Goal: Task Accomplishment & Management: Manage account settings

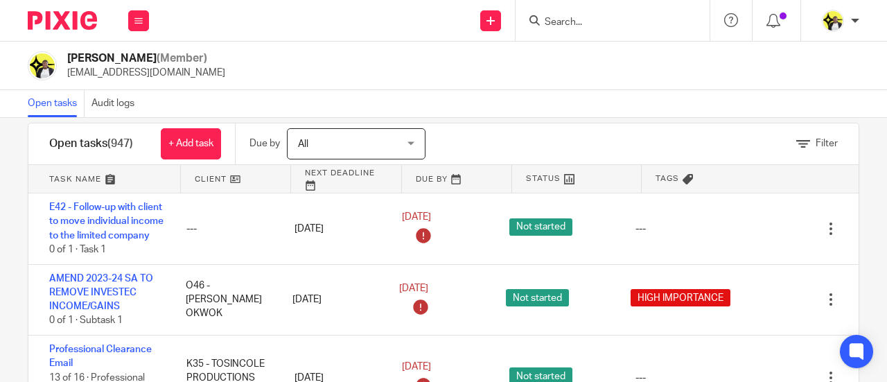
scroll to position [3117, 0]
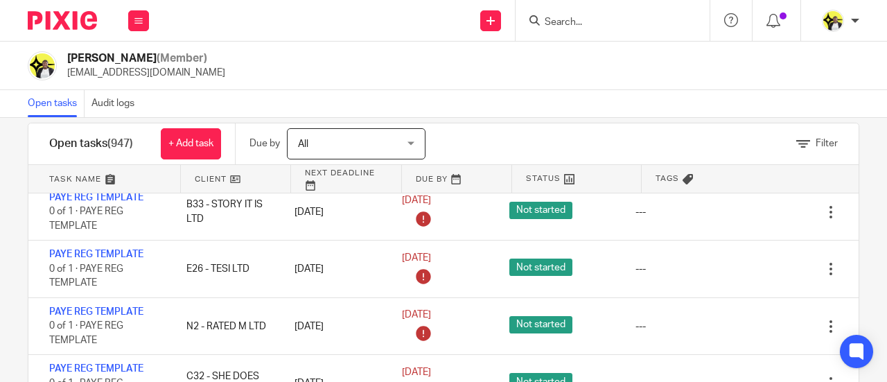
click at [600, 21] on input "Search" at bounding box center [605, 23] width 125 height 12
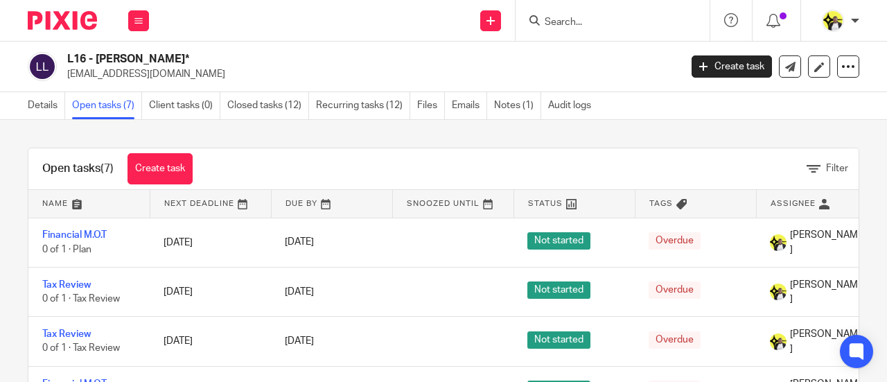
scroll to position [5, 0]
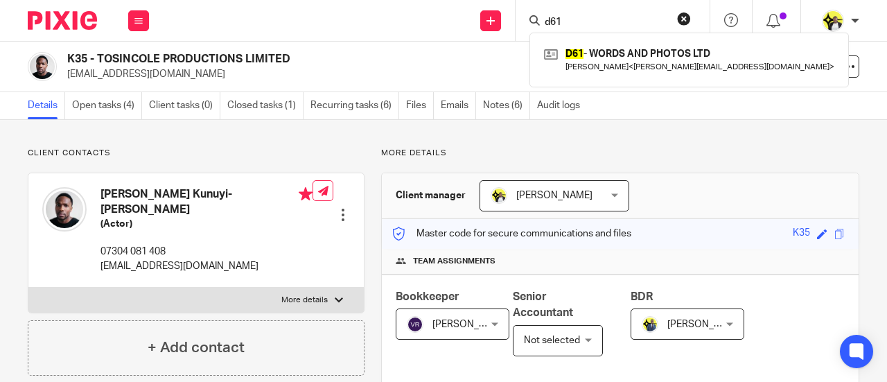
drag, startPoint x: 572, startPoint y: 20, endPoint x: 507, endPoint y: 21, distance: 65.1
click at [511, 21] on div "Send new email Create task Add client Request signature d61 D61 - WORDS AND PHO…" at bounding box center [525, 20] width 724 height 41
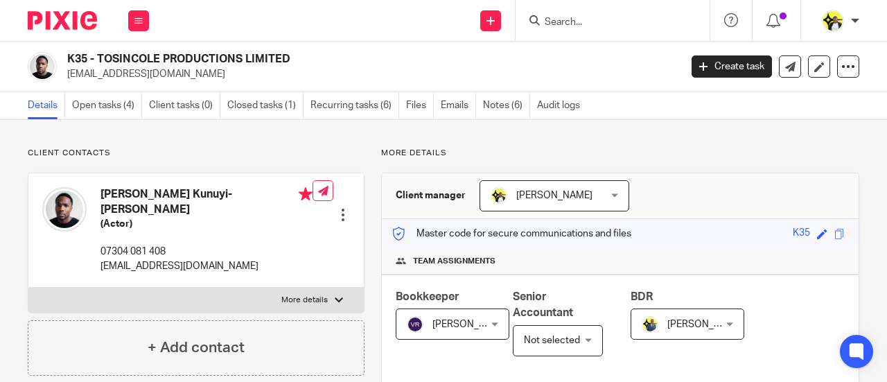
click at [559, 21] on input "Search" at bounding box center [605, 23] width 125 height 12
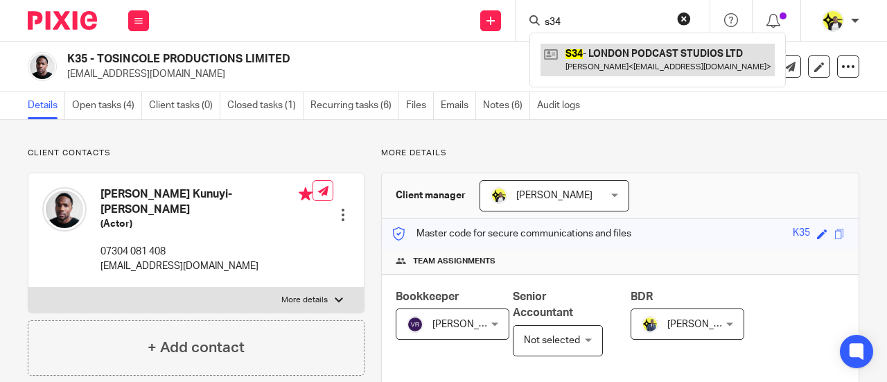
type input "s34"
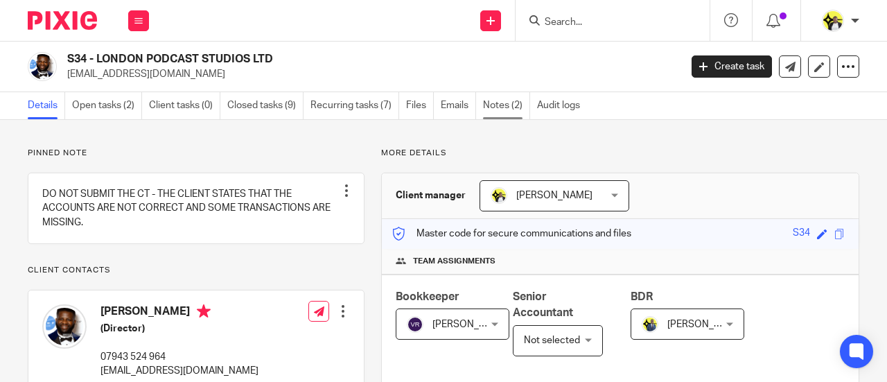
click at [505, 103] on link "Notes (2)" at bounding box center [506, 105] width 47 height 27
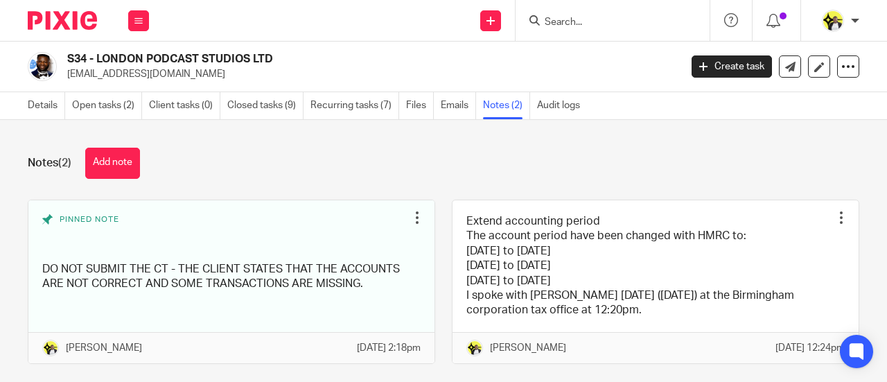
click at [131, 160] on button "Add note" at bounding box center [112, 163] width 55 height 31
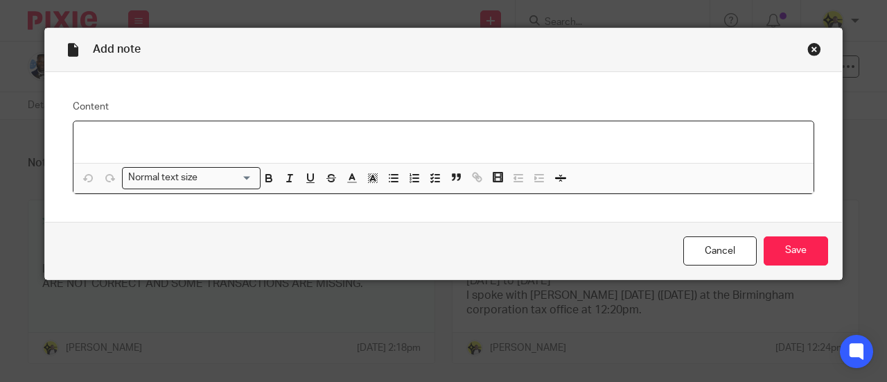
click at [97, 130] on div at bounding box center [443, 142] width 740 height 42
drag, startPoint x: 105, startPoint y: 139, endPoint x: 93, endPoint y: 136, distance: 12.8
click at [93, 136] on p "All tra" at bounding box center [443, 139] width 718 height 14
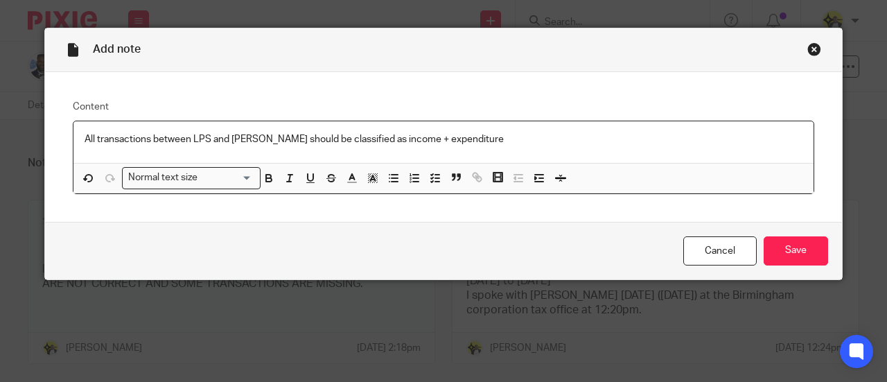
click at [250, 138] on p "All transactions between LPS and Sukami should be classified as income + expend…" at bounding box center [443, 139] width 718 height 14
click at [260, 135] on p "All transactions between LPS and Sukami should be classified as income + expend…" at bounding box center [443, 139] width 718 height 14
click at [297, 137] on p "All transactions between LPS and Sukami Studioshould be classified as income + …" at bounding box center [443, 139] width 718 height 14
click at [290, 139] on p "All transactions between LPS and Sukami Studioshould be classified as income + …" at bounding box center [443, 139] width 718 height 14
click at [192, 136] on p "All transactions between LPS and Sukami Studios Ltdshould be classified as inco…" at bounding box center [443, 139] width 718 height 14
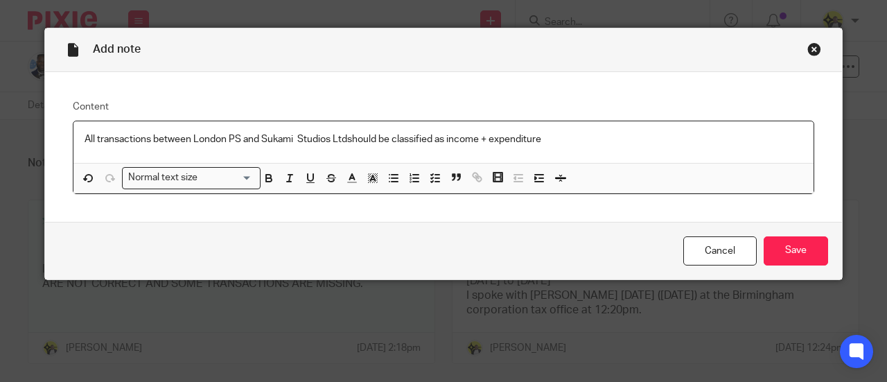
click at [233, 136] on p "All transactions between London PS and Sukami Studios Ltdshould be classified a…" at bounding box center [443, 139] width 718 height 14
click at [269, 134] on p "All transactions between London Podcast S and Sukami Studios Ltdshould be class…" at bounding box center [443, 139] width 718 height 14
click at [374, 137] on p "All transactions between London Podcast Studios Ltd and Sukami Studios Ltdshoul…" at bounding box center [443, 139] width 718 height 14
click at [373, 139] on p "All transactions between London Podcast Studios Ltd and Sukami Studios Ltdshoul…" at bounding box center [443, 139] width 718 height 14
click at [373, 134] on p "All transactions between London Podcast Studios Ltd and Sukami Studios Ltdshoul…" at bounding box center [443, 139] width 718 height 14
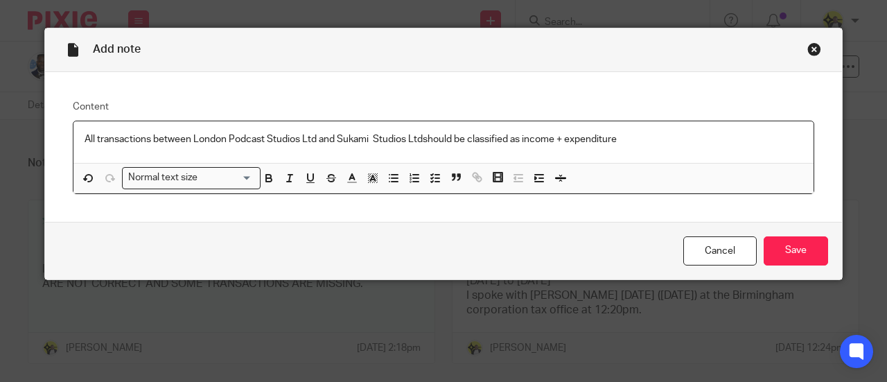
click at [372, 132] on p "All transactions between London Podcast Studios Ltd and Sukami Studios Ltdshoul…" at bounding box center [443, 139] width 718 height 14
click at [418, 136] on p "All transactions between London Podcast Studios Ltd and Sukami Studios Ltdshoul…" at bounding box center [443, 139] width 718 height 14
click at [560, 136] on p "All transactions between London Podcast Studios Ltd and Sukami Studios Ltd shou…" at bounding box center [443, 139] width 718 height 14
click at [631, 136] on p "All transactions between London Podcast Studios Ltd and Sukami Studios Ltd shou…" at bounding box center [443, 139] width 718 height 14
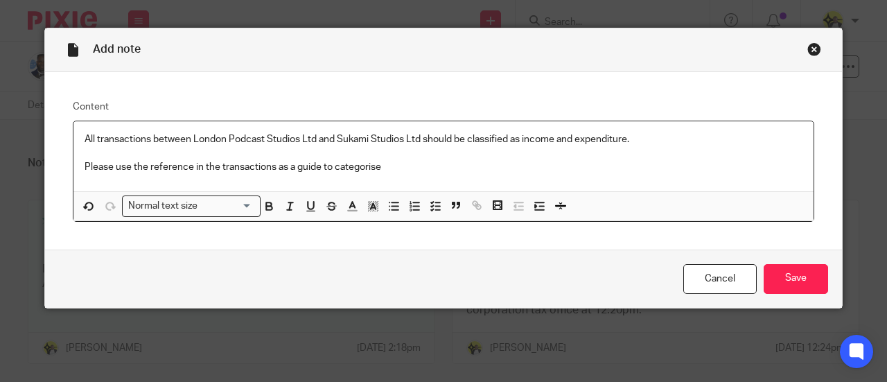
click at [187, 170] on p "Please use the reference in the transactions as a guide to categorise" at bounding box center [443, 167] width 718 height 14
click at [397, 170] on p "Please use the references in the transactions as a guide to categorise" at bounding box center [443, 167] width 718 height 14
click at [547, 164] on p "Please use the references in the transactions as a guide to categorise each tra…" at bounding box center [443, 167] width 718 height 14
click at [601, 166] on p "Please use the references in the transactions as a guide to categorise each tra…" at bounding box center [443, 167] width 718 height 14
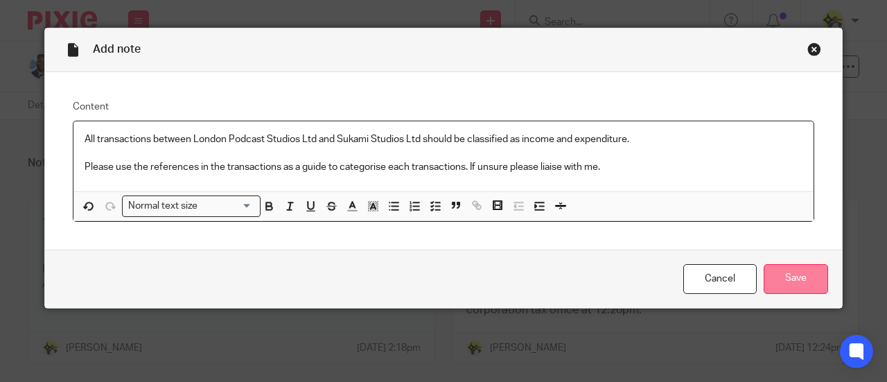
click at [773, 271] on input "Save" at bounding box center [795, 279] width 64 height 30
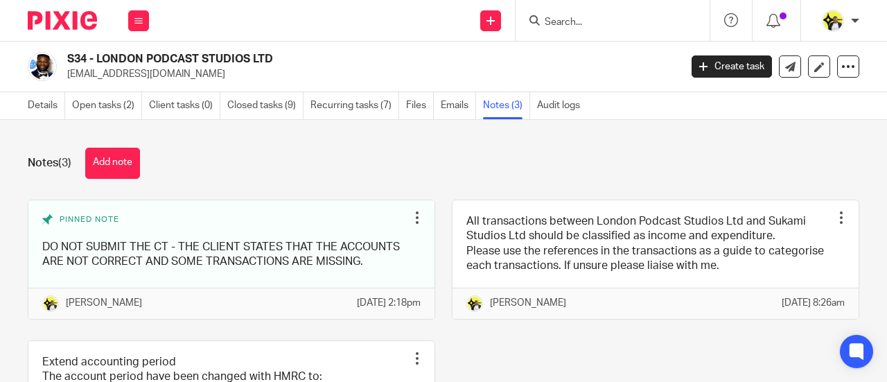
click at [585, 25] on input "Search" at bounding box center [605, 23] width 125 height 12
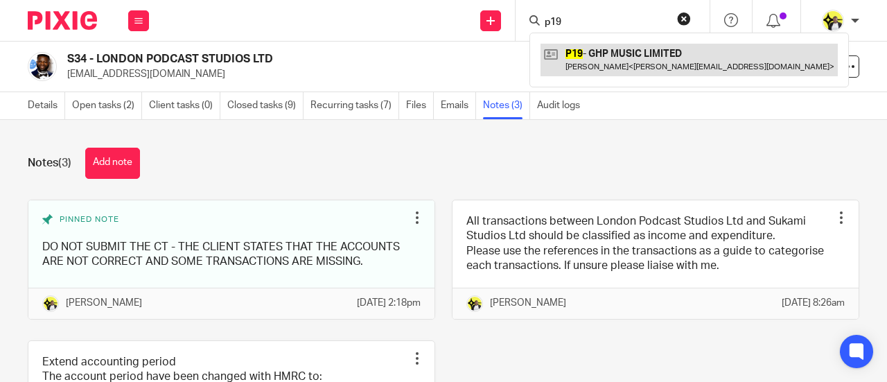
type input "p19"
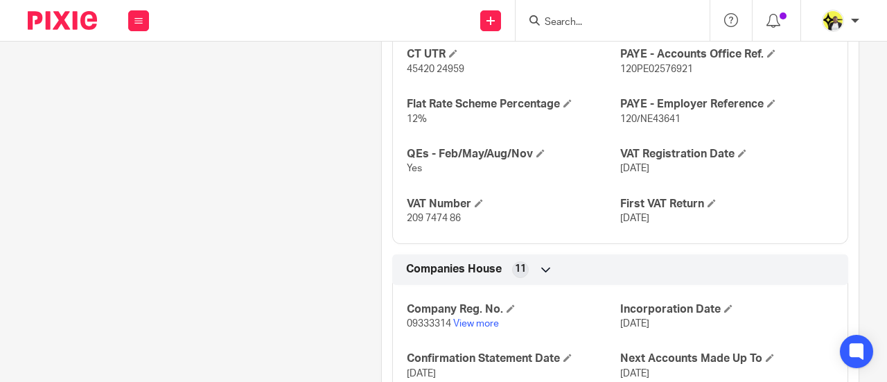
scroll to position [1108, 0]
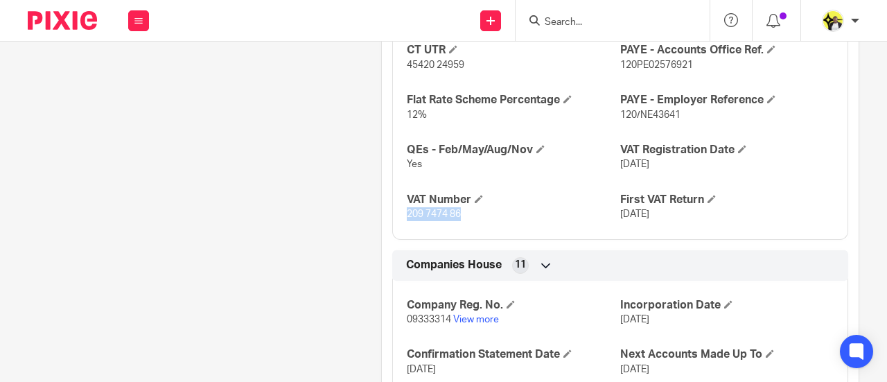
drag, startPoint x: 461, startPoint y: 193, endPoint x: 401, endPoint y: 200, distance: 60.0
click at [407, 207] on p "209 7474 86" at bounding box center [513, 214] width 213 height 14
copy span "209 7474 86"
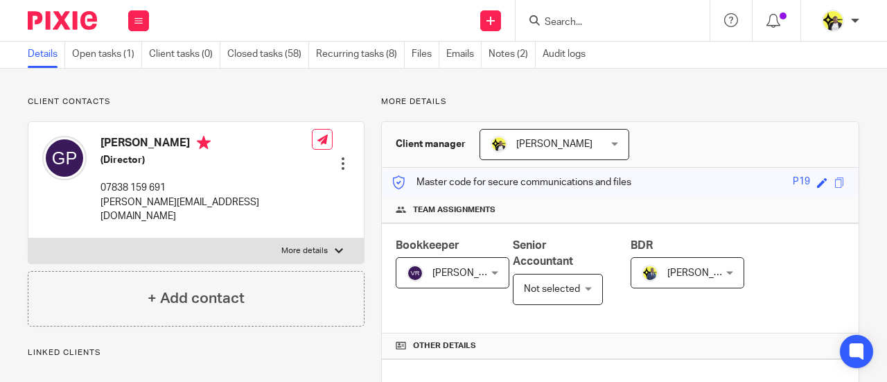
scroll to position [0, 0]
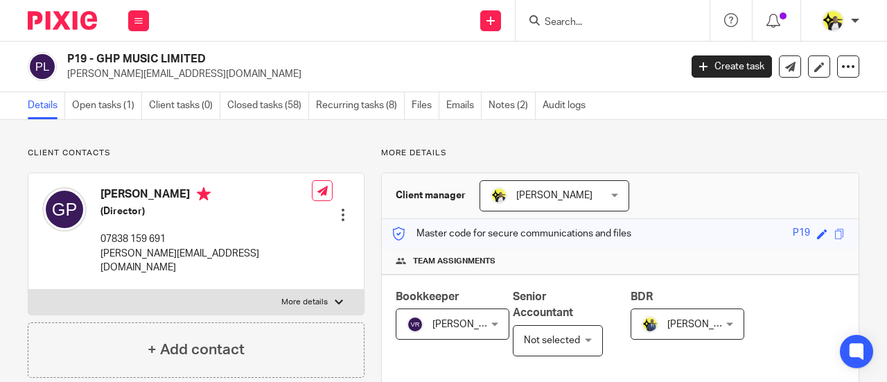
click at [568, 23] on input "Search" at bounding box center [605, 23] width 125 height 12
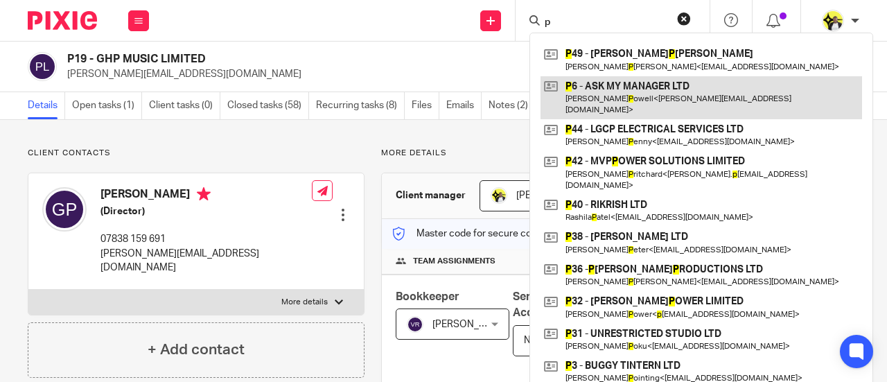
type input "p"
click at [611, 89] on link at bounding box center [700, 97] width 321 height 43
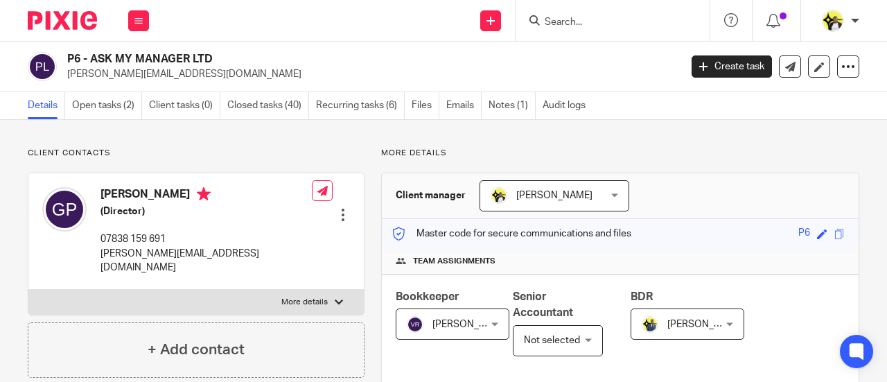
click at [564, 17] on input "Search" at bounding box center [605, 23] width 125 height 12
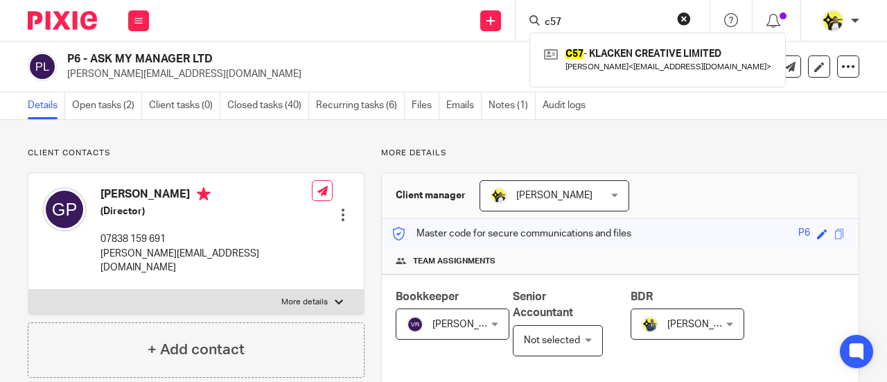
drag, startPoint x: 567, startPoint y: 21, endPoint x: 522, endPoint y: 17, distance: 44.5
click at [526, 22] on div "c57 C57 - KLACKEN CREATIVE LIMITED [PERSON_NAME] < [EMAIL_ADDRESS][DOMAIN_NAME]…" at bounding box center [612, 20] width 194 height 41
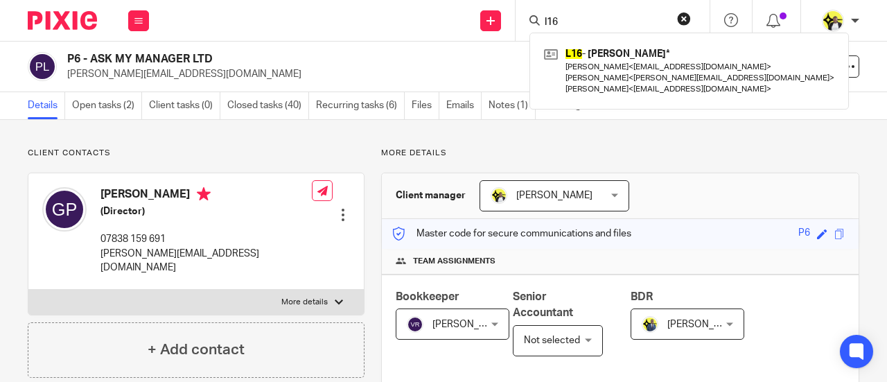
type input "l16"
drag, startPoint x: 485, startPoint y: -1, endPoint x: 816, endPoint y: 133, distance: 357.3
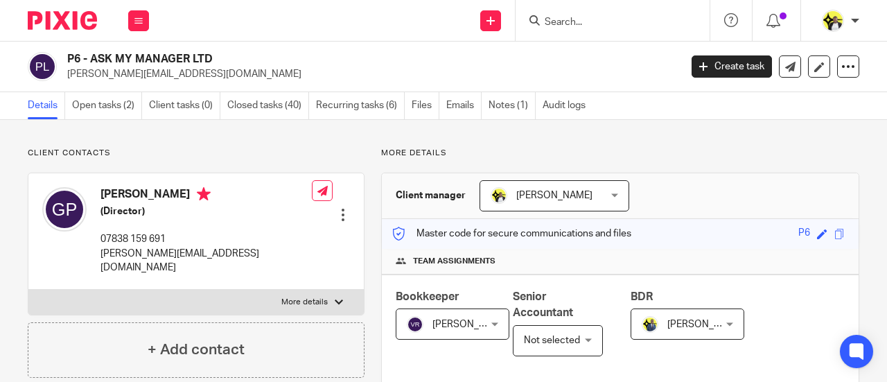
click at [555, 19] on input "Search" at bounding box center [605, 23] width 125 height 12
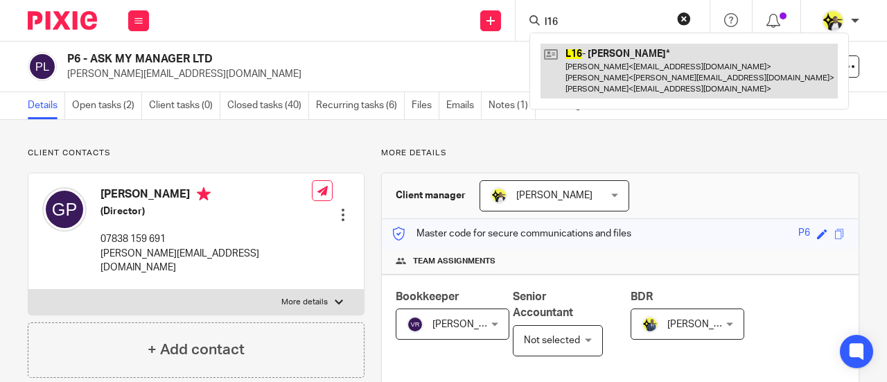
type input "l16"
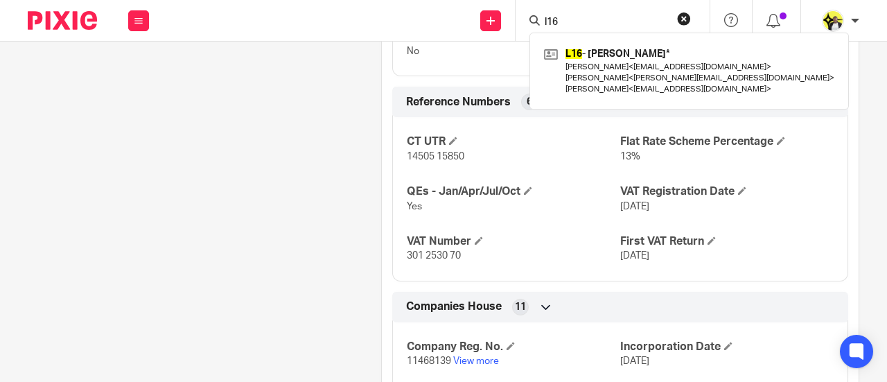
scroll to position [1039, 0]
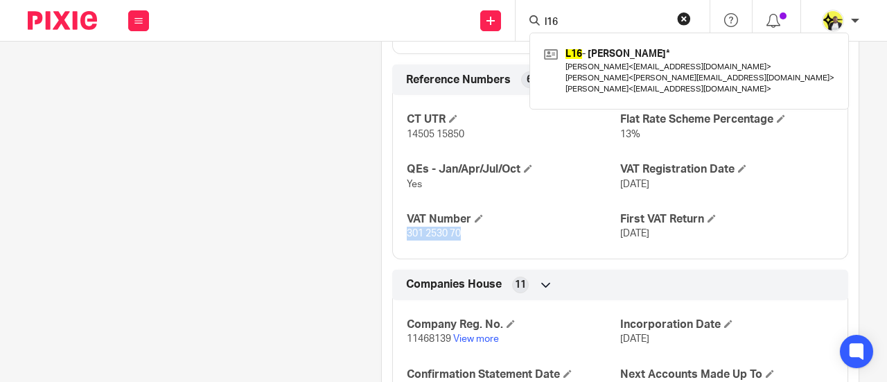
drag, startPoint x: 469, startPoint y: 220, endPoint x: 396, endPoint y: 224, distance: 72.8
click at [396, 224] on div "CT UTR 14505 15850 Flat Rate Scheme Percentage 13% QEs - Jan/Apr/Jul/Oct Yes VA…" at bounding box center [620, 171] width 456 height 174
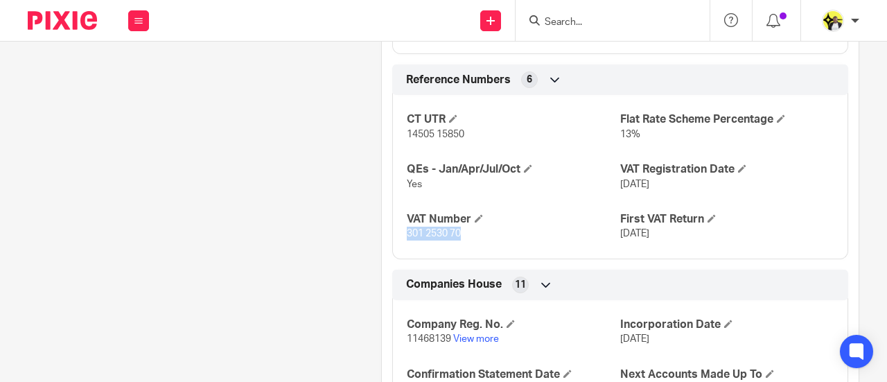
copy span "301 2530 70"
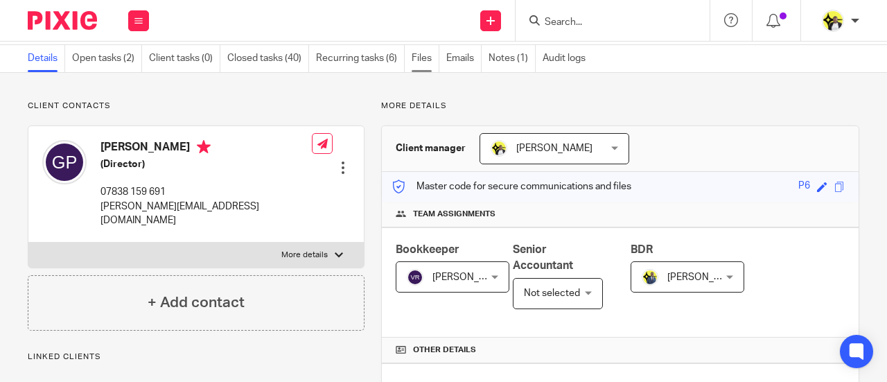
scroll to position [0, 0]
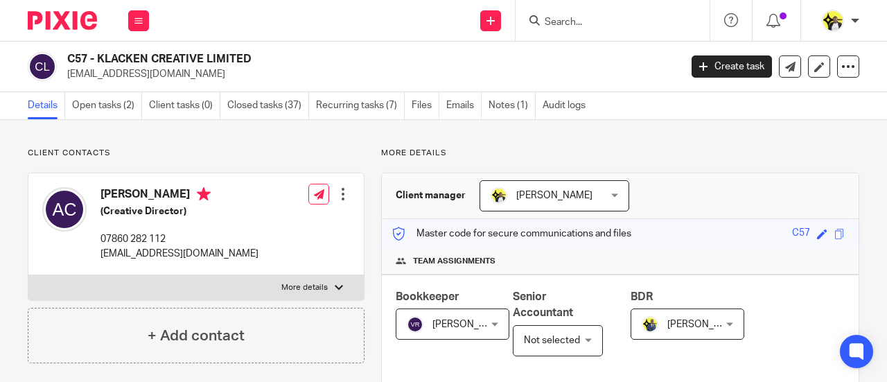
click at [260, 57] on h2 "C57 - KLACKEN CREATIVE LIMITED" at bounding box center [308, 59] width 483 height 15
drag, startPoint x: 256, startPoint y: 58, endPoint x: 64, endPoint y: 58, distance: 192.5
click at [64, 58] on div "C57 - KLACKEN CREATIVE LIMITED [EMAIL_ADDRESS][DOMAIN_NAME]" at bounding box center [349, 66] width 643 height 29
copy h2 "C57 - KLACKEN CREATIVE LIMITED"
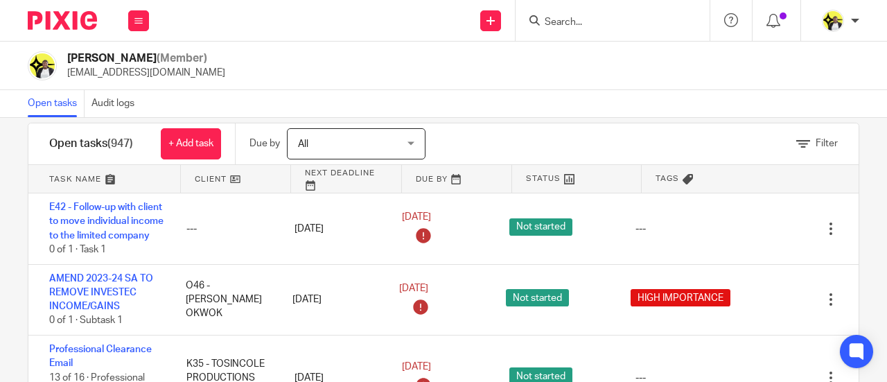
scroll to position [3117, 0]
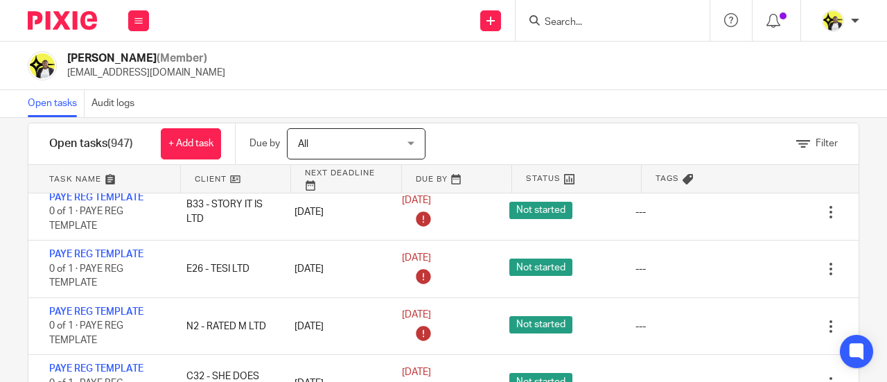
click at [564, 21] on input "Search" at bounding box center [605, 23] width 125 height 12
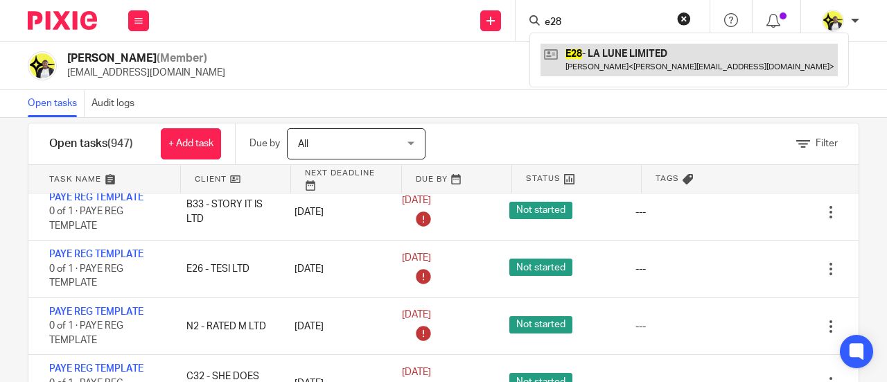
type input "e28"
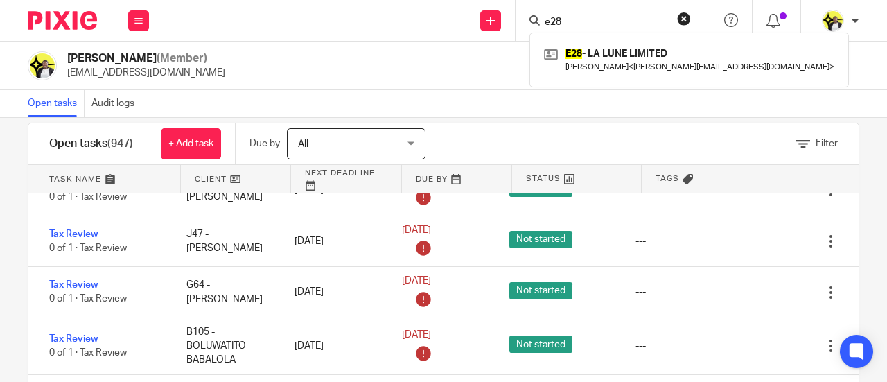
scroll to position [3463, 0]
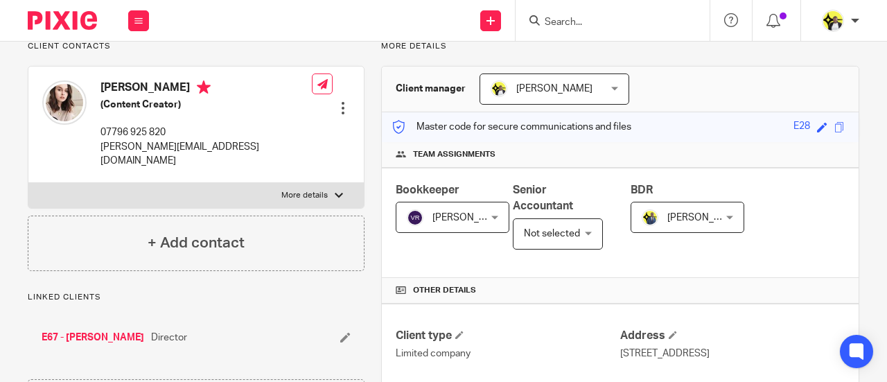
scroll to position [245, 0]
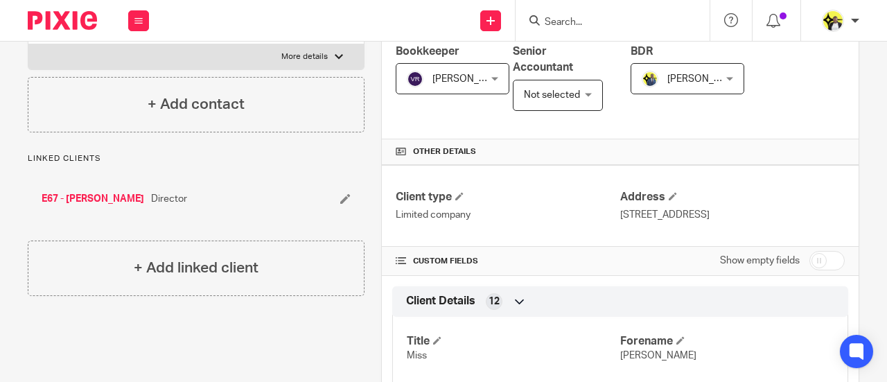
click at [809, 260] on input "checkbox" at bounding box center [826, 260] width 35 height 19
checkbox input "true"
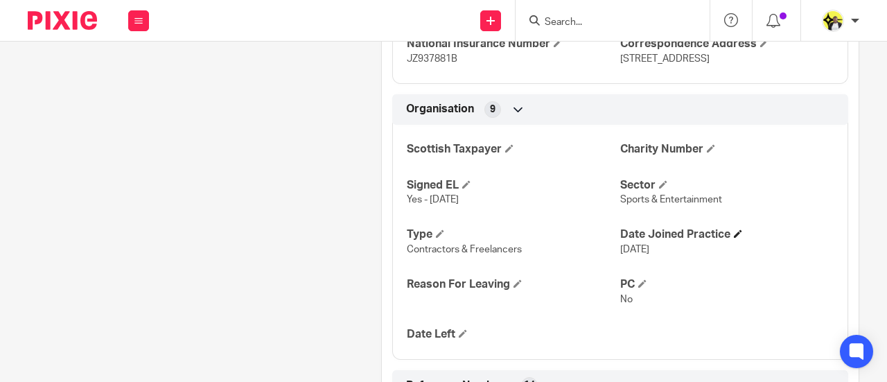
scroll to position [869, 0]
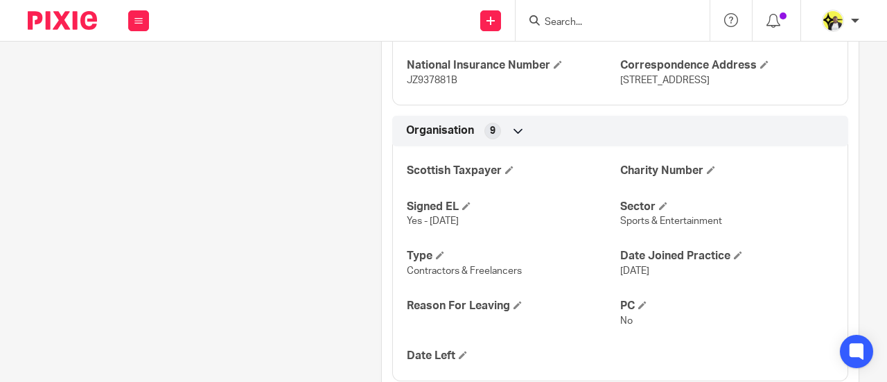
click at [515, 124] on icon at bounding box center [518, 131] width 14 height 14
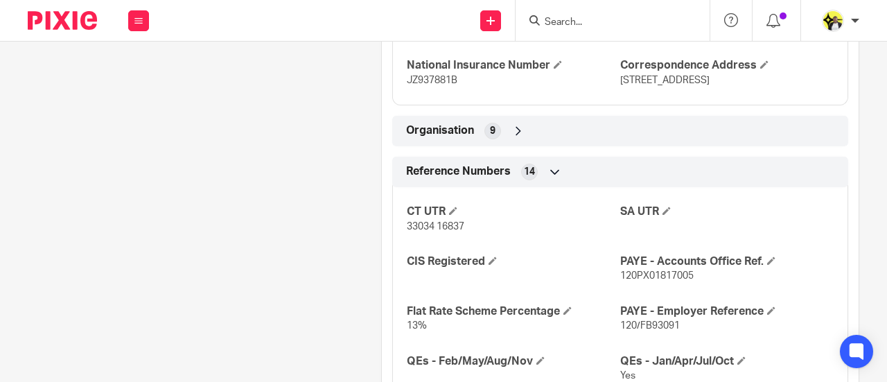
click at [515, 124] on icon at bounding box center [518, 131] width 14 height 14
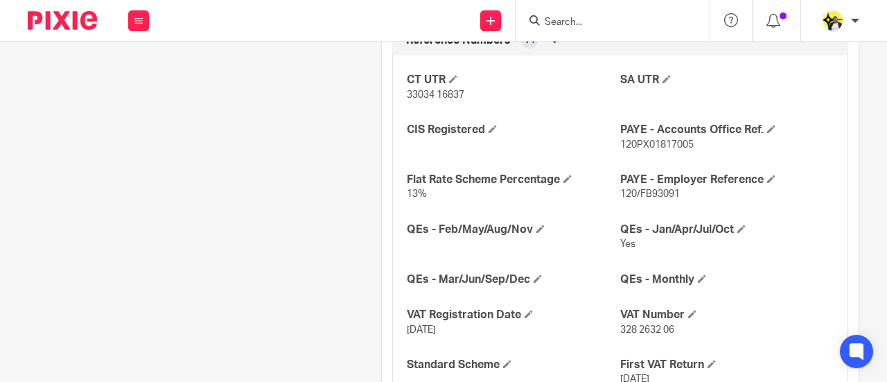
scroll to position [1316, 0]
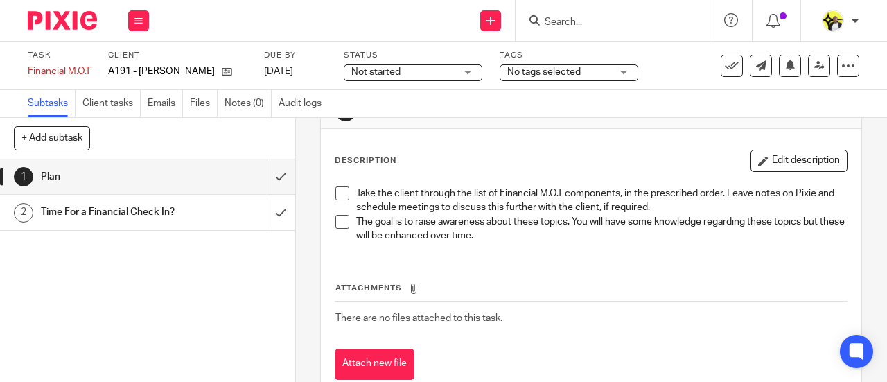
scroll to position [85, 0]
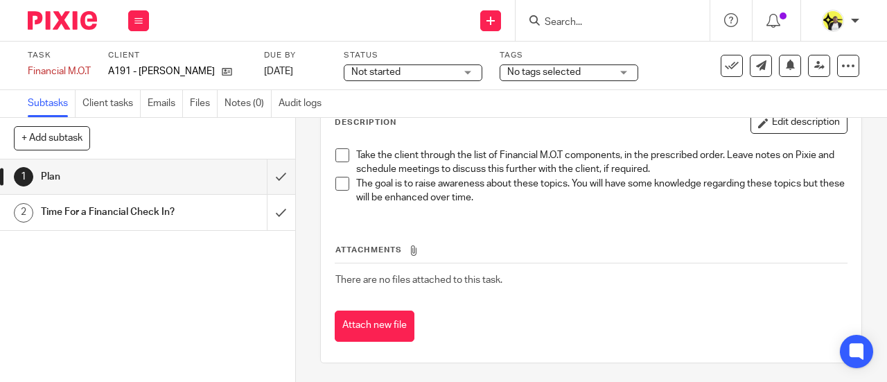
click at [64, 178] on h1 "Plan" at bounding box center [111, 176] width 141 height 21
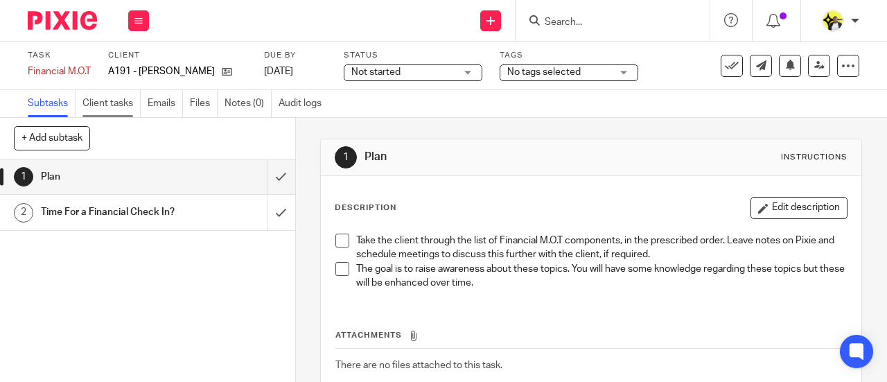
click at [122, 105] on link "Client tasks" at bounding box center [111, 103] width 58 height 27
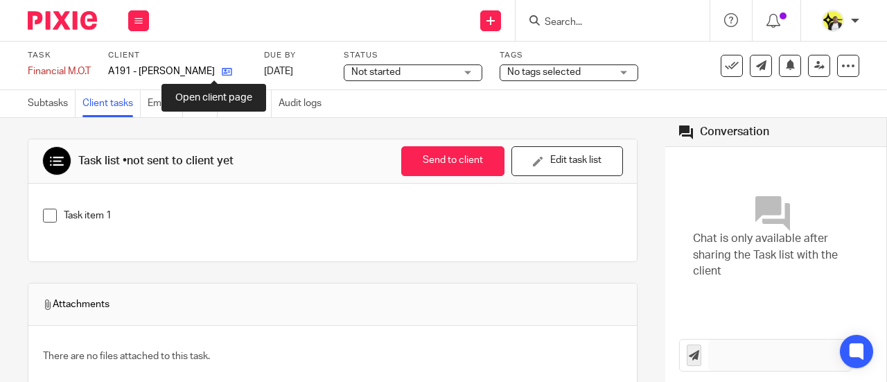
click at [222, 74] on icon at bounding box center [227, 71] width 10 height 10
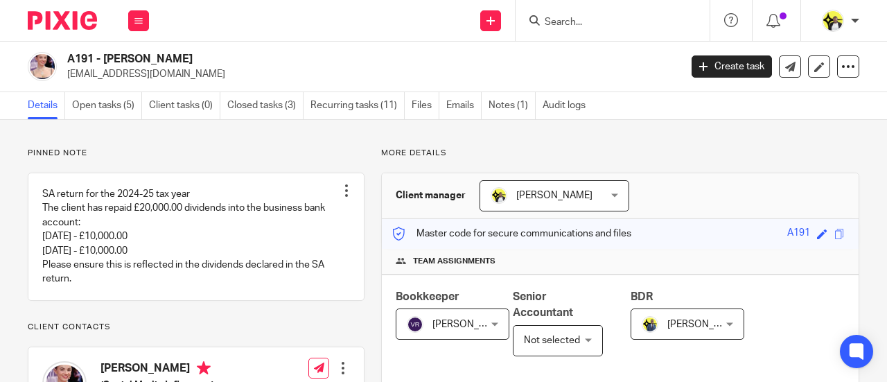
click at [561, 17] on input "Search" at bounding box center [605, 23] width 125 height 12
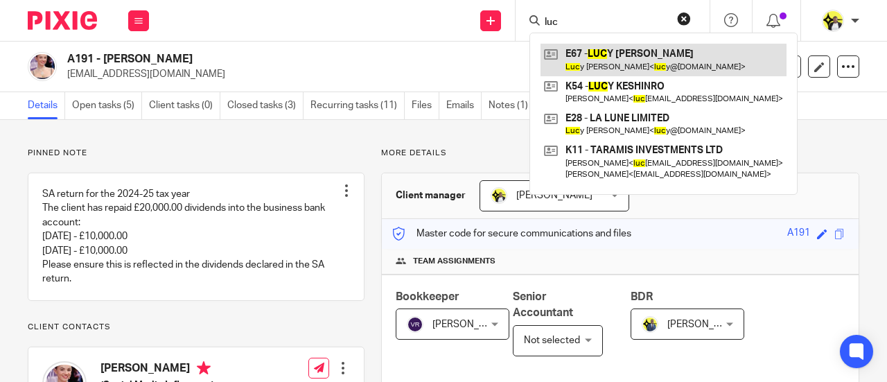
type input "luc"
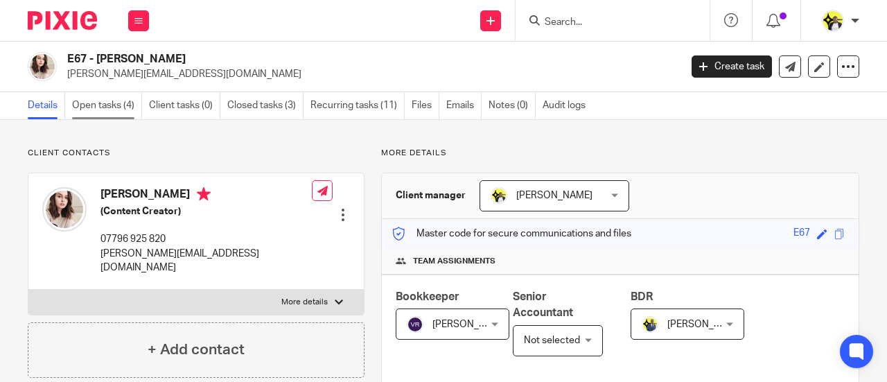
click at [121, 105] on link "Open tasks (4)" at bounding box center [107, 105] width 70 height 27
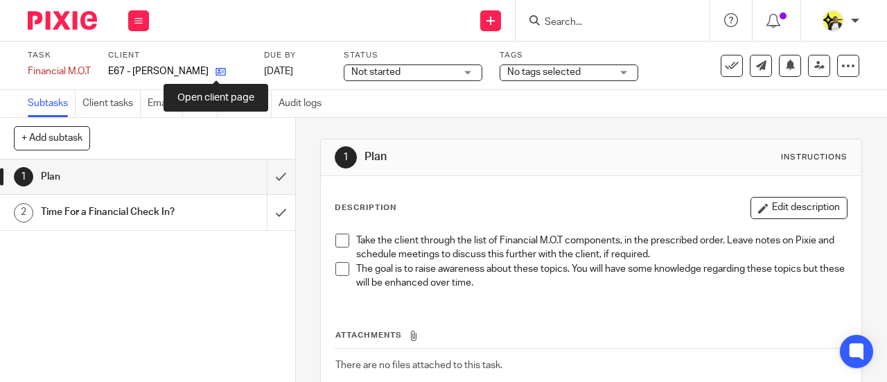
click at [215, 74] on icon at bounding box center [220, 71] width 10 height 10
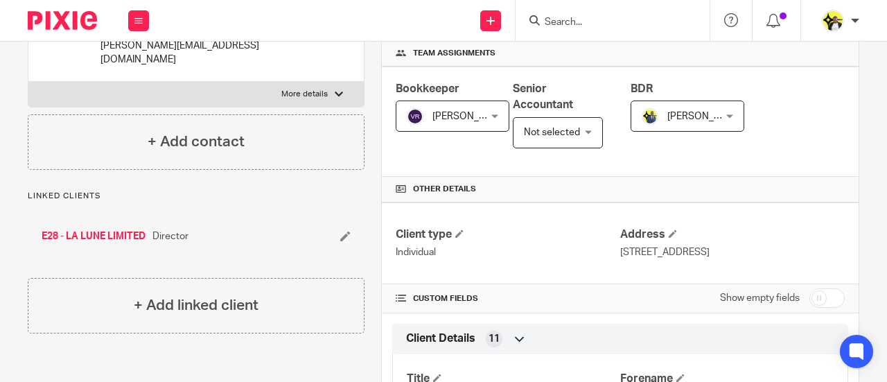
scroll to position [208, 0]
click at [827, 297] on input "checkbox" at bounding box center [826, 297] width 35 height 19
checkbox input "true"
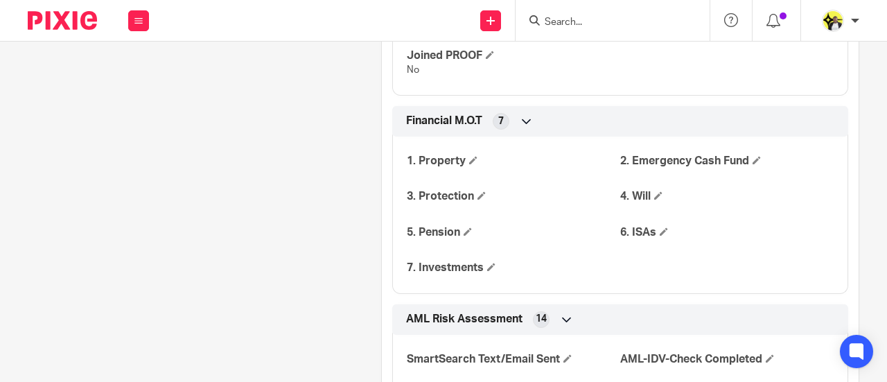
scroll to position [1727, 0]
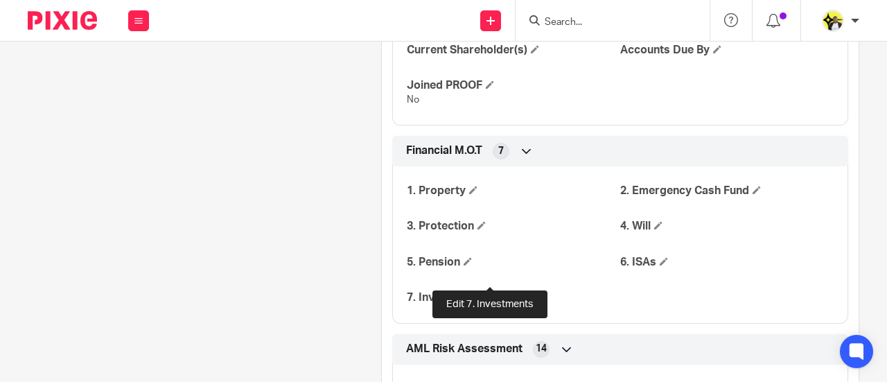
click at [490, 292] on span at bounding box center [491, 296] width 8 height 8
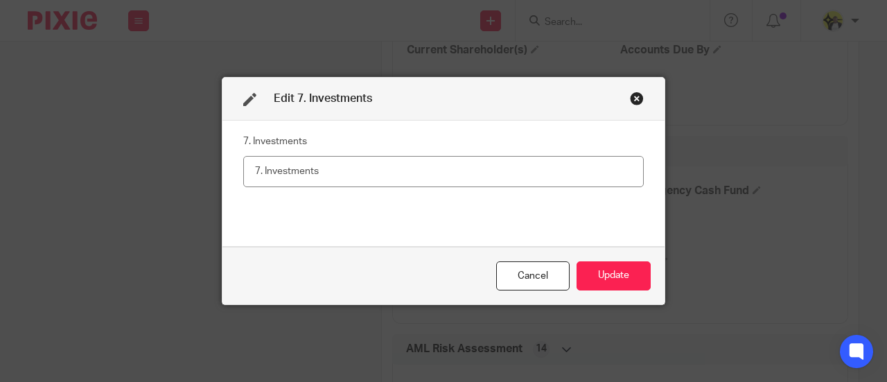
click at [634, 95] on div "Close this dialog window" at bounding box center [637, 98] width 14 height 14
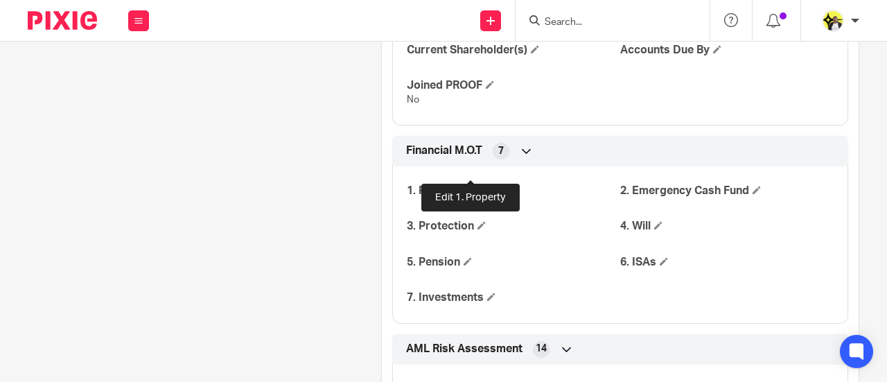
click at [469, 186] on span at bounding box center [473, 190] width 8 height 8
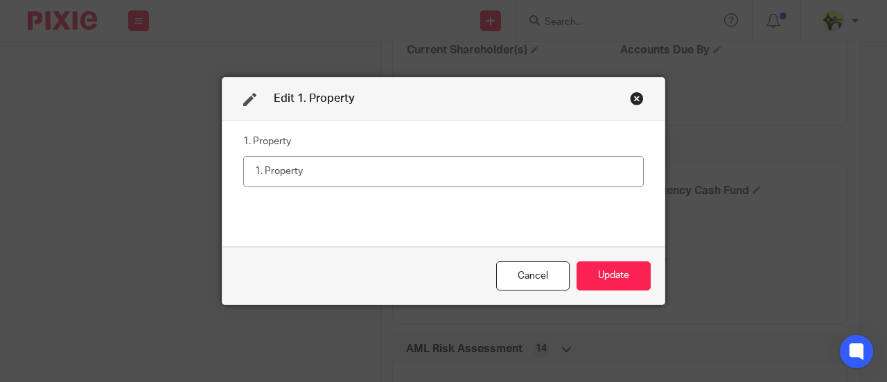
click at [407, 177] on input "text" at bounding box center [443, 171] width 400 height 31
click at [364, 182] on input "text" at bounding box center [443, 171] width 400 height 31
click at [366, 177] on input "text" at bounding box center [443, 171] width 400 height 31
drag, startPoint x: 323, startPoint y: 179, endPoint x: 254, endPoint y: 179, distance: 68.6
click at [254, 179] on input "text" at bounding box center [443, 171] width 400 height 31
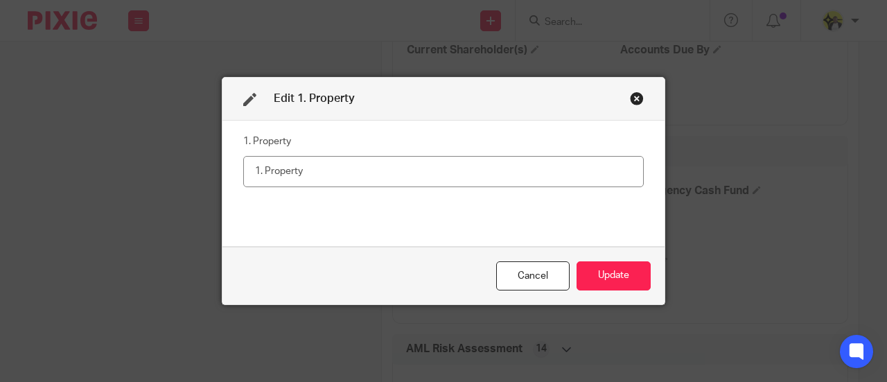
click at [303, 170] on input "text" at bounding box center [443, 171] width 400 height 31
type input "The client has a property."
click at [623, 274] on button "Update" at bounding box center [613, 276] width 74 height 30
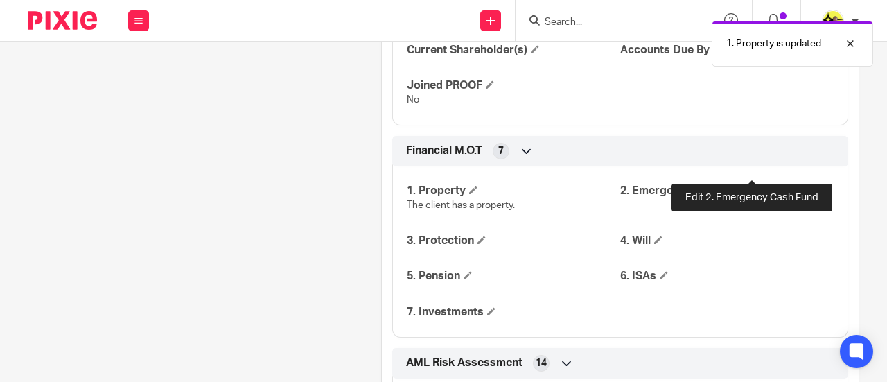
click at [752, 186] on span at bounding box center [756, 190] width 8 height 8
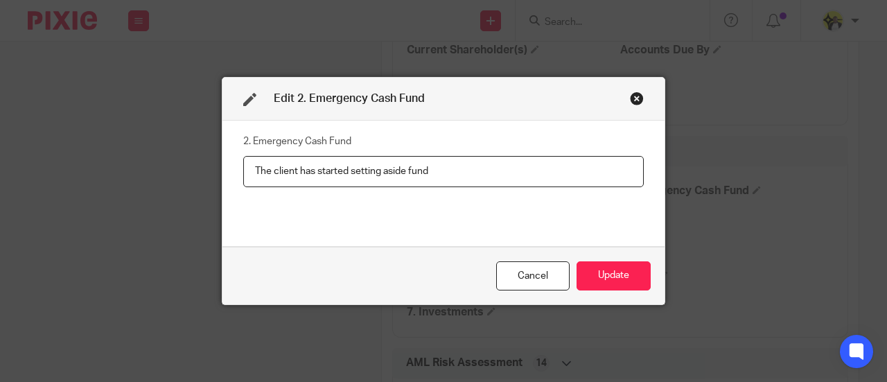
click at [443, 171] on input "The client has started setting aside fund" at bounding box center [443, 171] width 400 height 31
click at [623, 173] on input "The client has started setting aside fund toward her emergency cash funds. She …" at bounding box center [443, 171] width 400 height 31
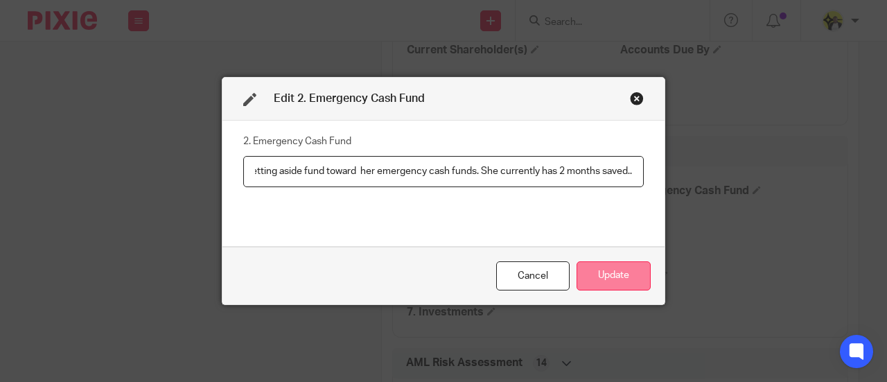
type input "The client has started setting aside fund toward her emergency cash funds. She …"
click at [600, 287] on button "Update" at bounding box center [613, 276] width 74 height 30
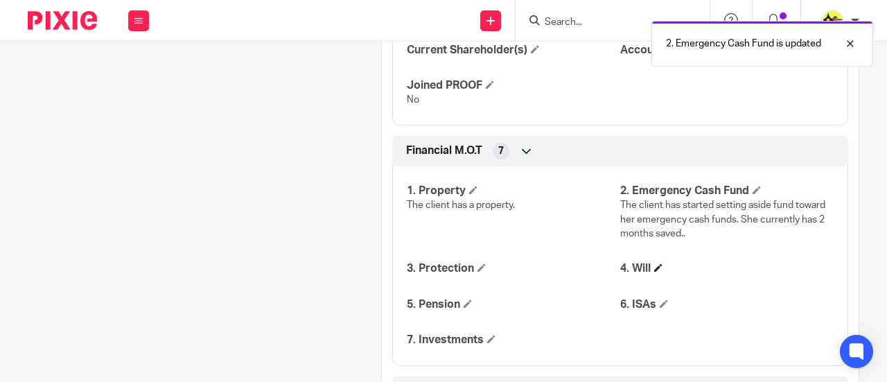
click at [637, 261] on h4 "4. Will" at bounding box center [726, 268] width 213 height 15
click at [654, 263] on span at bounding box center [658, 267] width 8 height 8
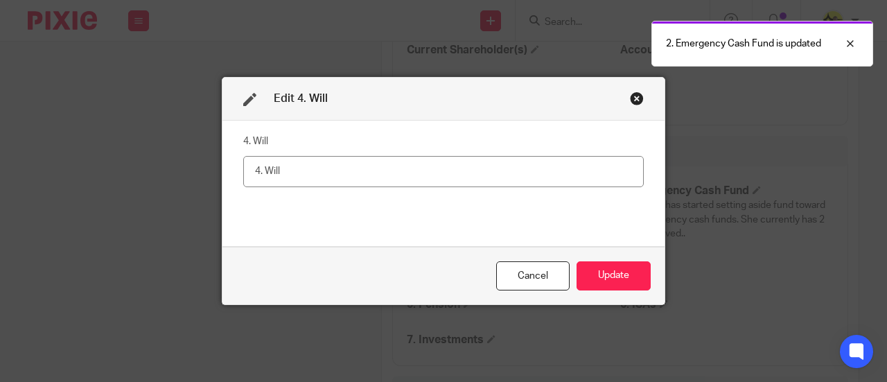
drag, startPoint x: 283, startPoint y: 171, endPoint x: 177, endPoint y: 175, distance: 106.0
click at [177, 175] on div "Edit 4. Will 4. Will Cancel Update" at bounding box center [443, 191] width 887 height 382
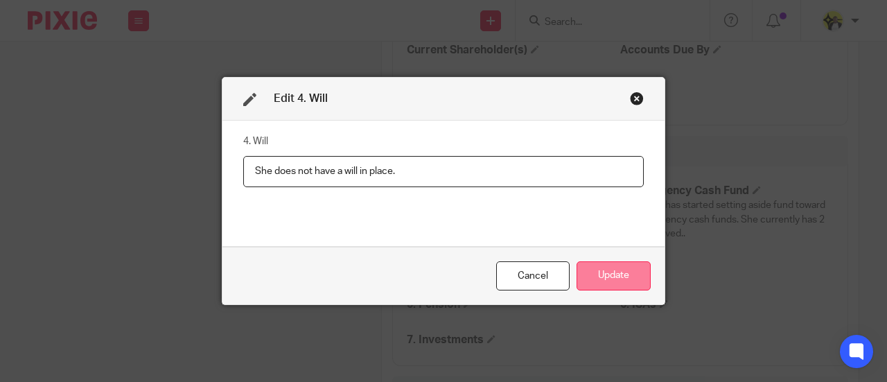
type input "She does not have a will in place."
click at [593, 265] on button "Update" at bounding box center [613, 276] width 74 height 30
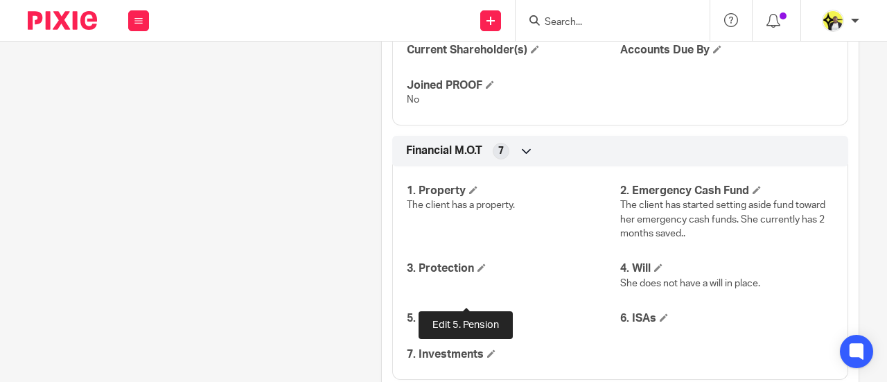
click at [463, 313] on span at bounding box center [467, 317] width 8 height 8
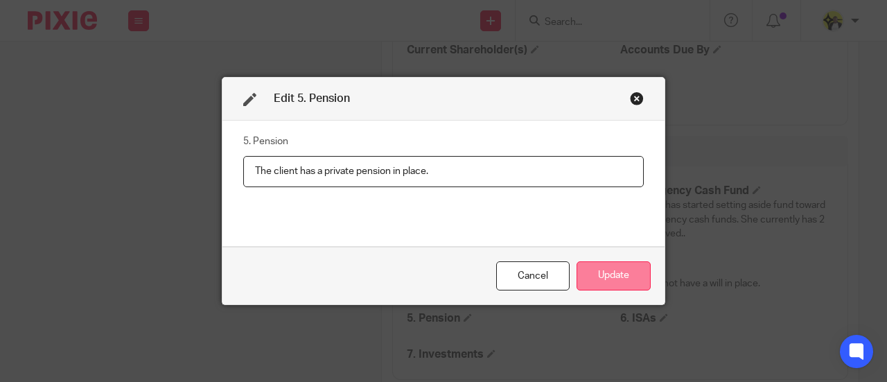
type input "The client has a private pension in place."
click at [616, 282] on button "Update" at bounding box center [613, 276] width 74 height 30
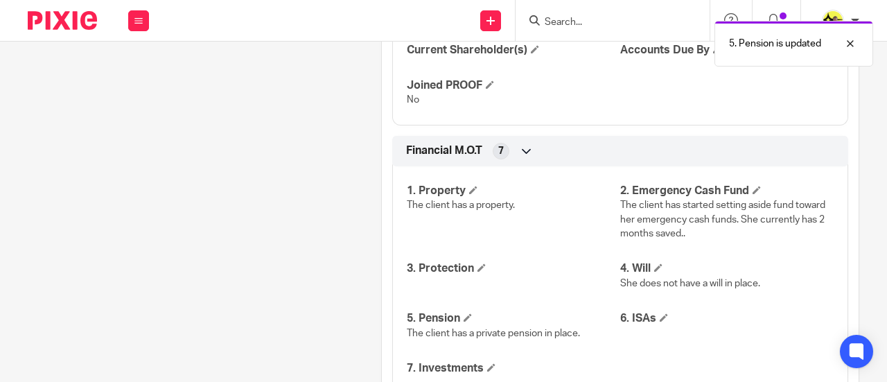
click at [608, 326] on p "The client has a private pension in place." at bounding box center [513, 333] width 213 height 14
click at [661, 313] on span at bounding box center [663, 317] width 8 height 8
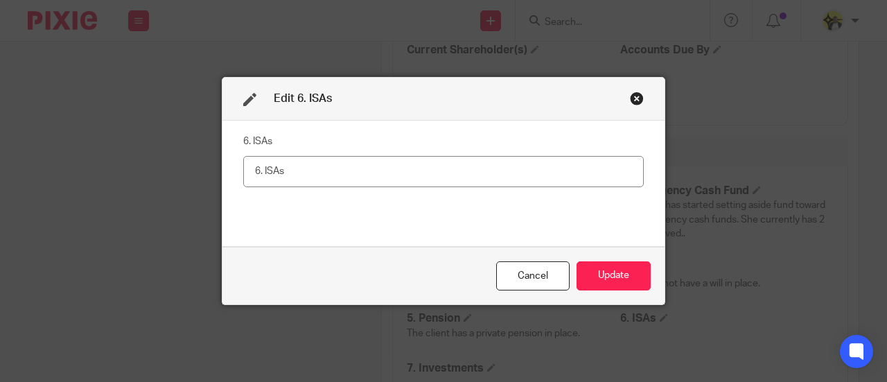
drag, startPoint x: 305, startPoint y: 168, endPoint x: 179, endPoint y: 168, distance: 125.4
click at [179, 168] on div "Edit 6. ISAs 6. ISAs Cancel Update" at bounding box center [443, 191] width 887 height 382
type input "has a stocks and shares ISA."
click at [618, 276] on button "Update" at bounding box center [613, 276] width 74 height 30
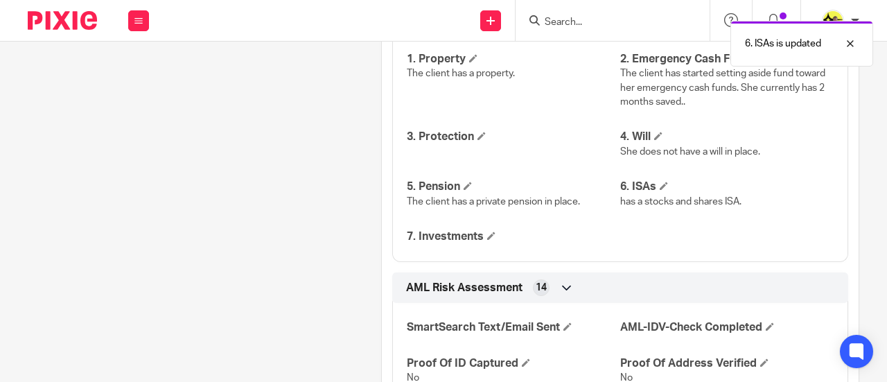
scroll to position [1934, 0]
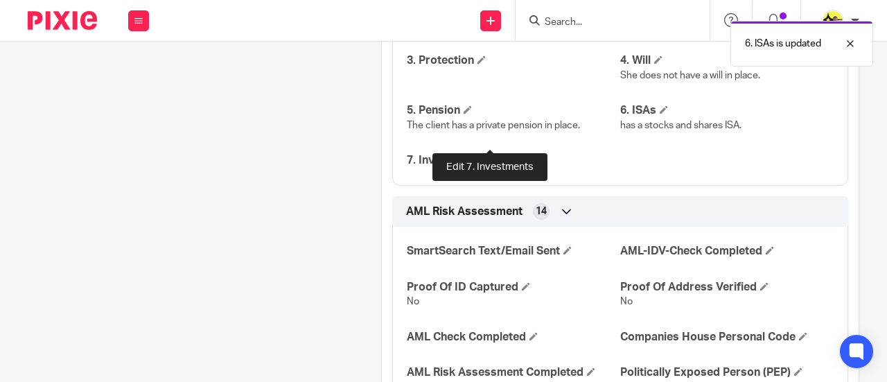
click at [487, 155] on span at bounding box center [491, 159] width 8 height 8
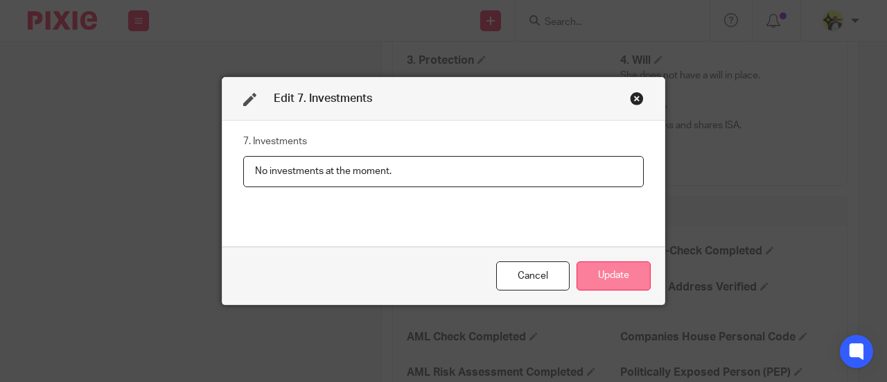
type input "No investments at the moment."
click at [603, 268] on button "Update" at bounding box center [613, 276] width 74 height 30
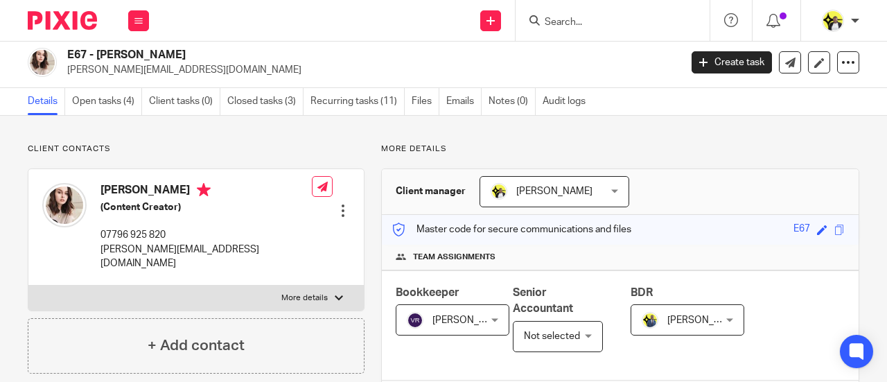
scroll to position [0, 0]
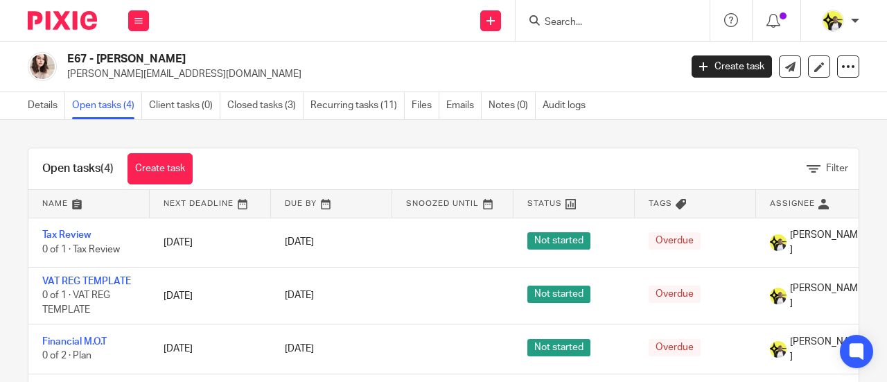
scroll to position [69, 0]
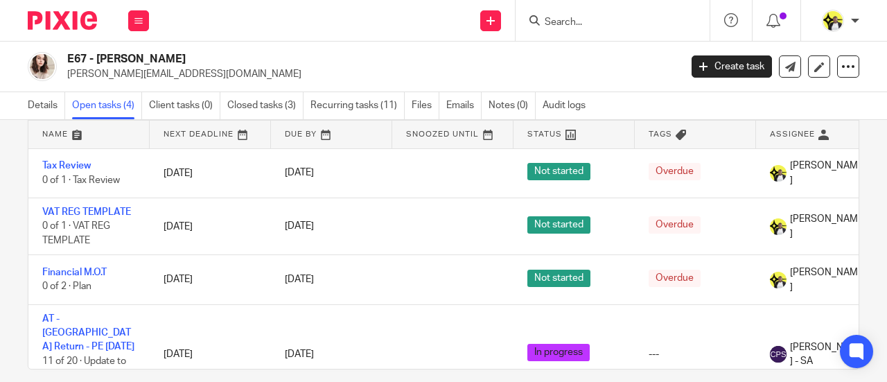
click at [594, 27] on input "Search" at bounding box center [605, 23] width 125 height 12
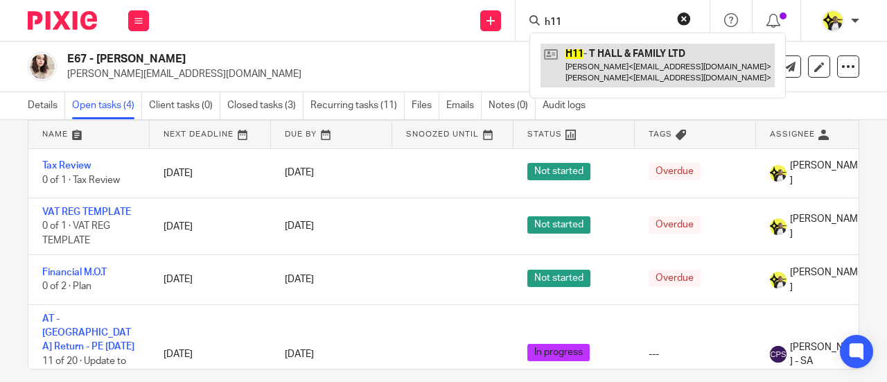
type input "h11"
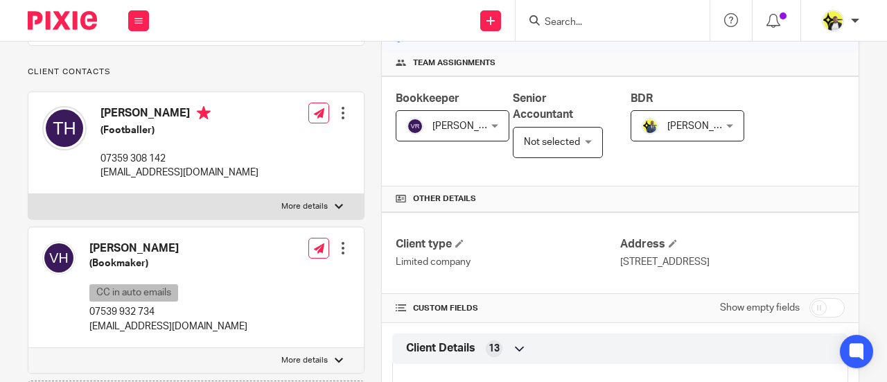
scroll to position [346, 0]
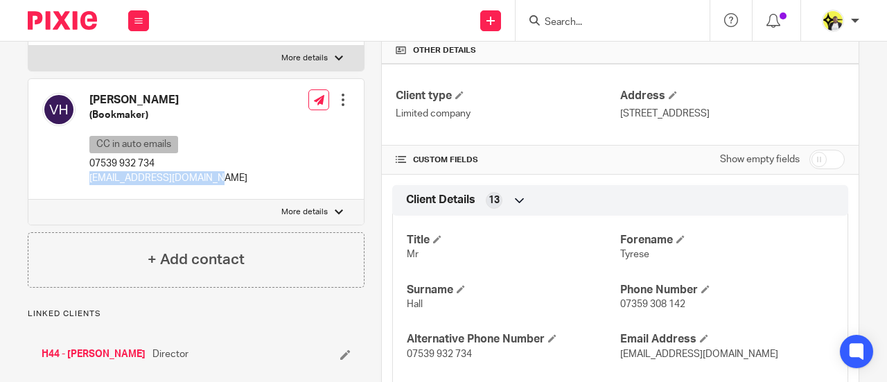
drag, startPoint x: 216, startPoint y: 190, endPoint x: 91, endPoint y: 195, distance: 124.8
click at [91, 195] on div "[PERSON_NAME] (Bookmaker) CC in auto emails 07539 932 734 [EMAIL_ADDRESS][DOMAI…" at bounding box center [195, 139] width 335 height 121
copy p "[EMAIL_ADDRESS][DOMAIN_NAME]"
